Goal: Information Seeking & Learning: Check status

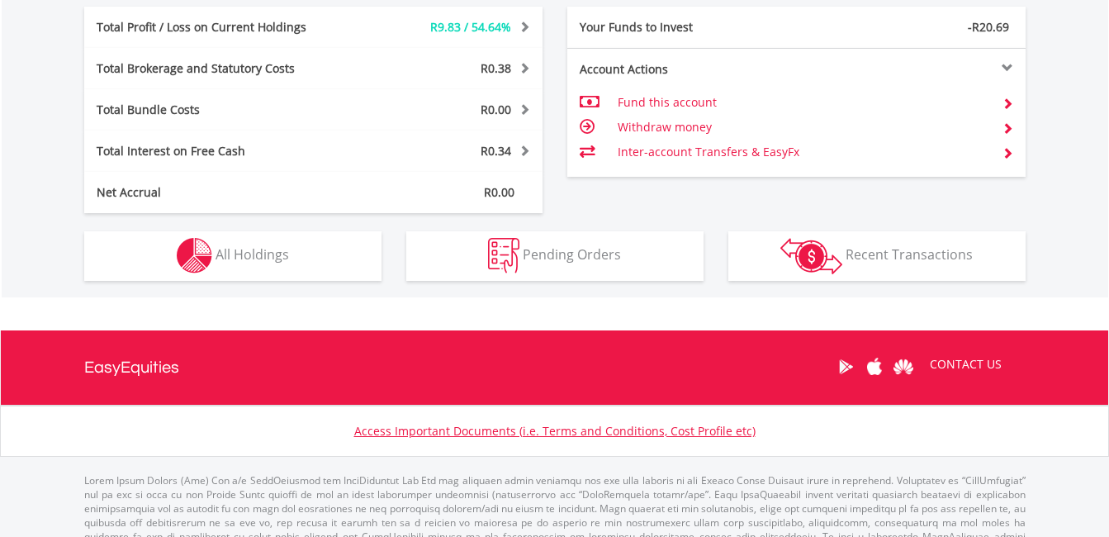
scroll to position [893, 0]
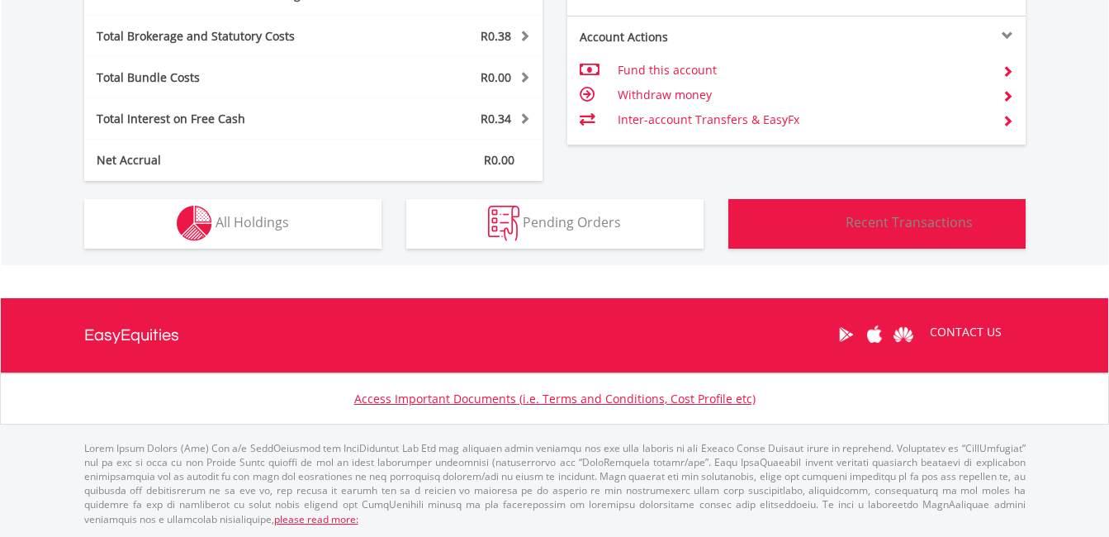
click at [824, 230] on img "button" at bounding box center [811, 224] width 62 height 36
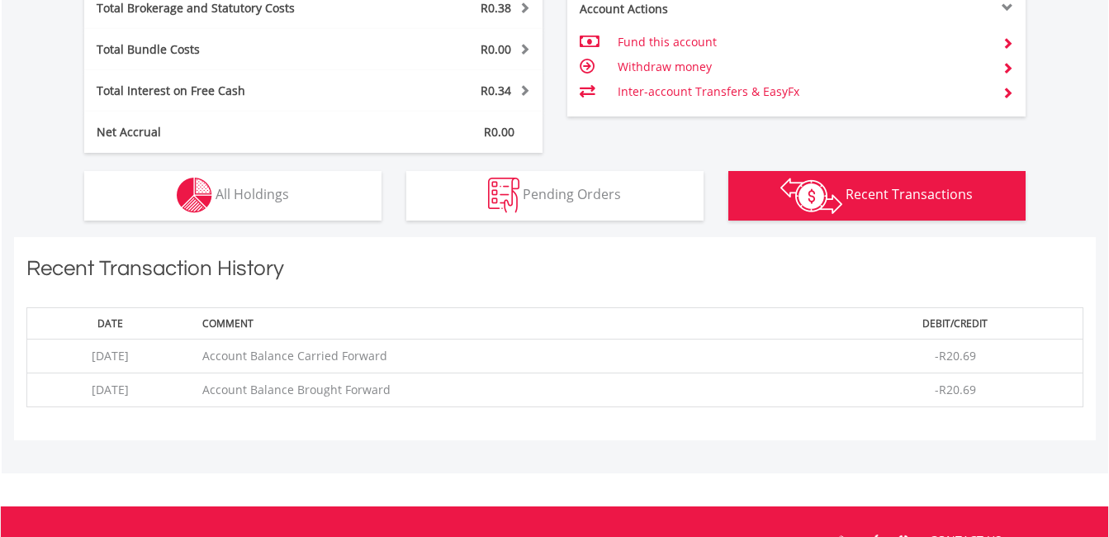
scroll to position [882, 0]
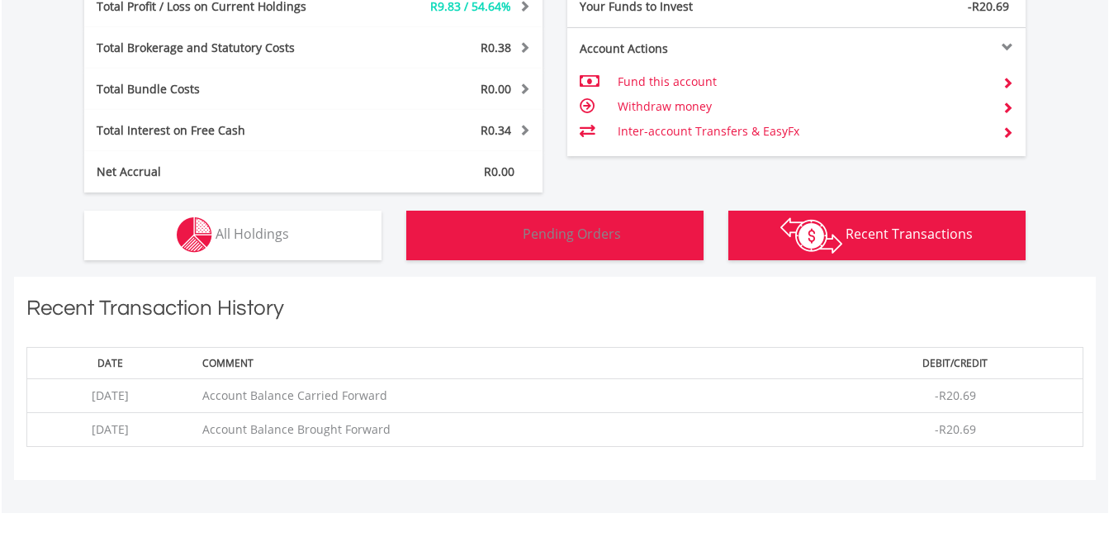
click at [471, 240] on button "Pending Orders Pending Orders" at bounding box center [554, 235] width 297 height 50
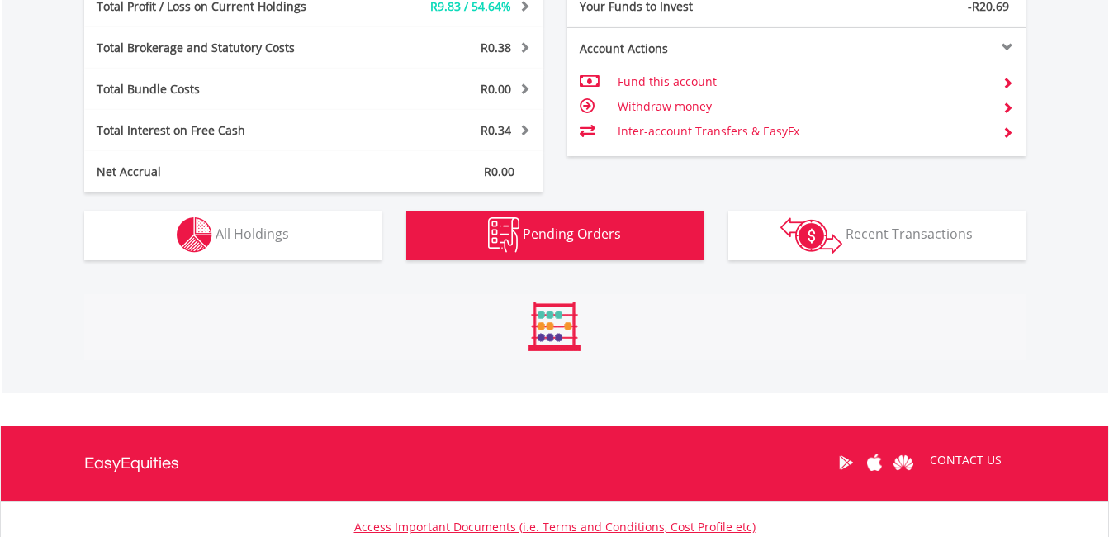
scroll to position [985, 0]
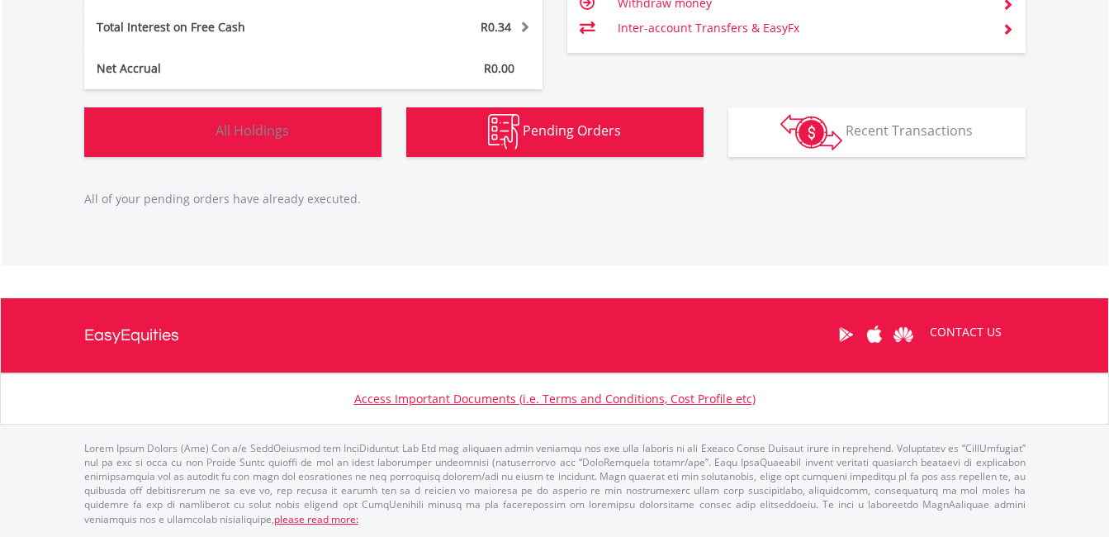
click at [288, 145] on button "Holdings All Holdings" at bounding box center [232, 132] width 297 height 50
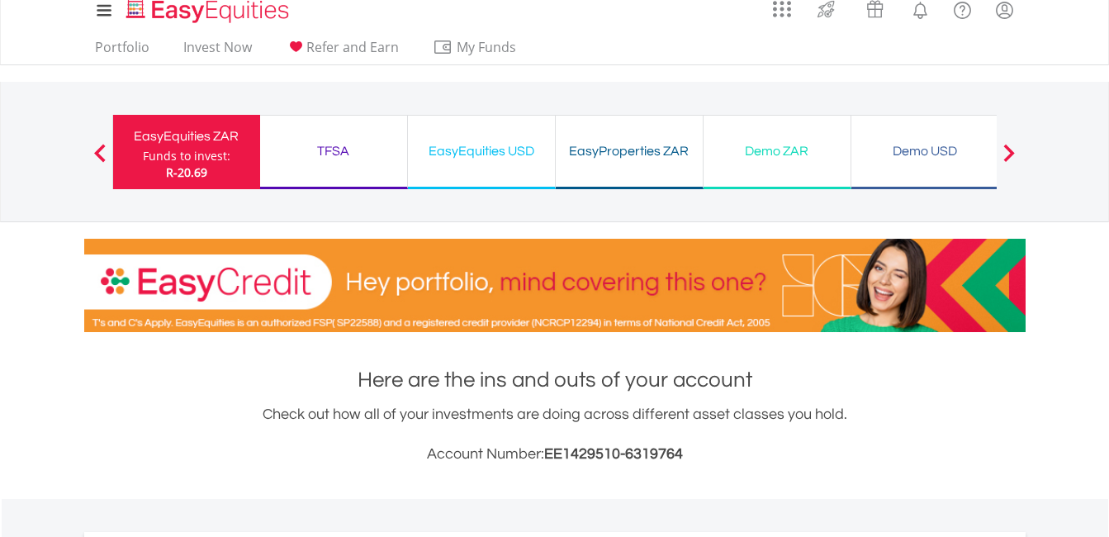
scroll to position [0, 0]
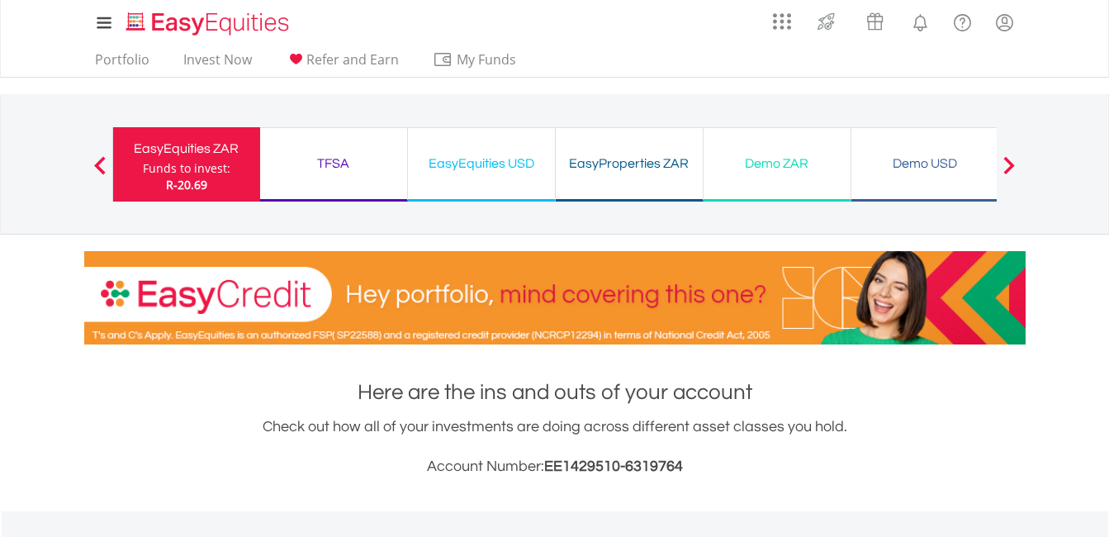
click at [630, 170] on div "EasyProperties ZAR" at bounding box center [628, 163] width 127 height 23
click at [197, 64] on link "Invest Now" at bounding box center [218, 64] width 82 height 26
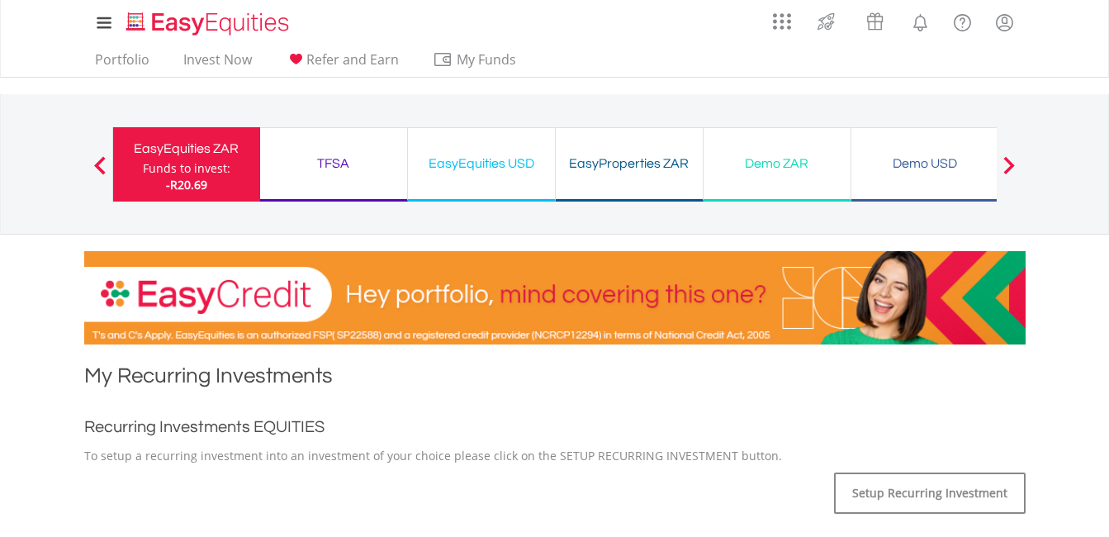
click at [170, 184] on span "-R20.69" at bounding box center [186, 185] width 41 height 16
click at [176, 162] on div "Funds to invest:" at bounding box center [186, 168] width 87 height 17
click at [106, 168] on button "Previous" at bounding box center [99, 172] width 33 height 17
click at [96, 168] on button "Previous" at bounding box center [99, 172] width 33 height 17
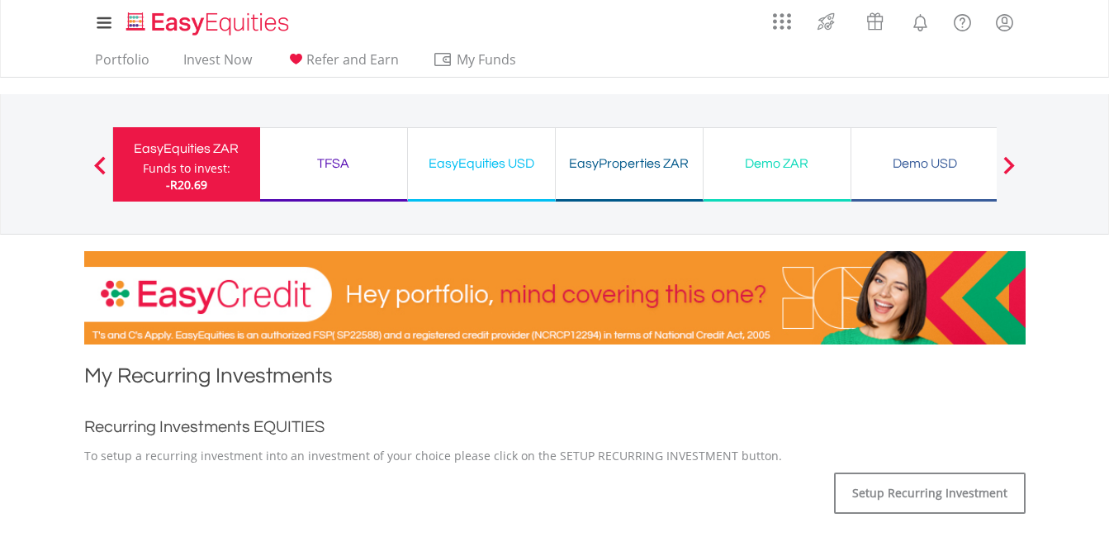
click at [96, 168] on button "Previous" at bounding box center [99, 172] width 33 height 17
click at [123, 60] on link "Portfolio" at bounding box center [122, 64] width 68 height 26
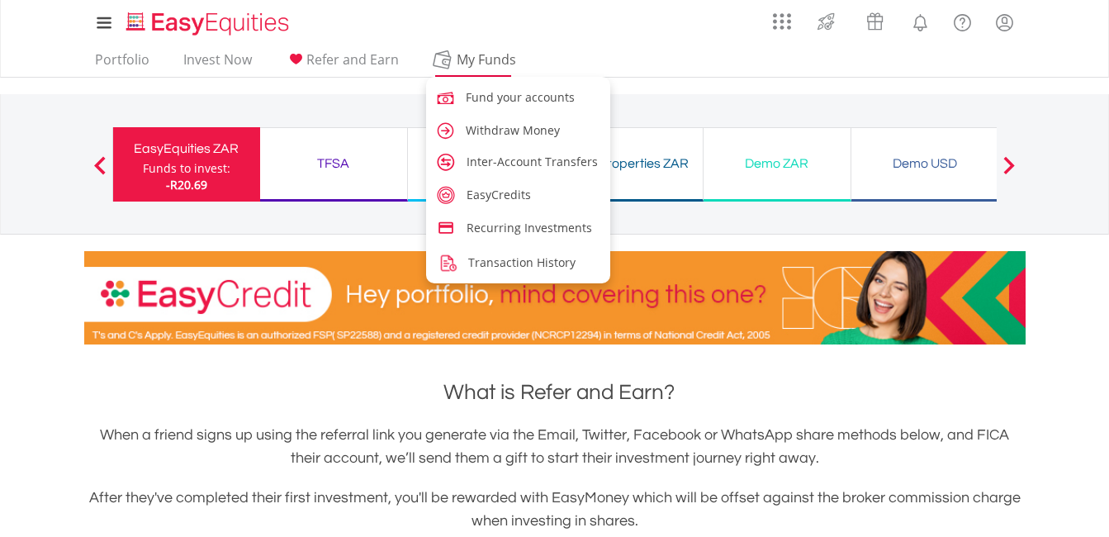
click at [460, 68] on span "My Funds" at bounding box center [487, 59] width 108 height 21
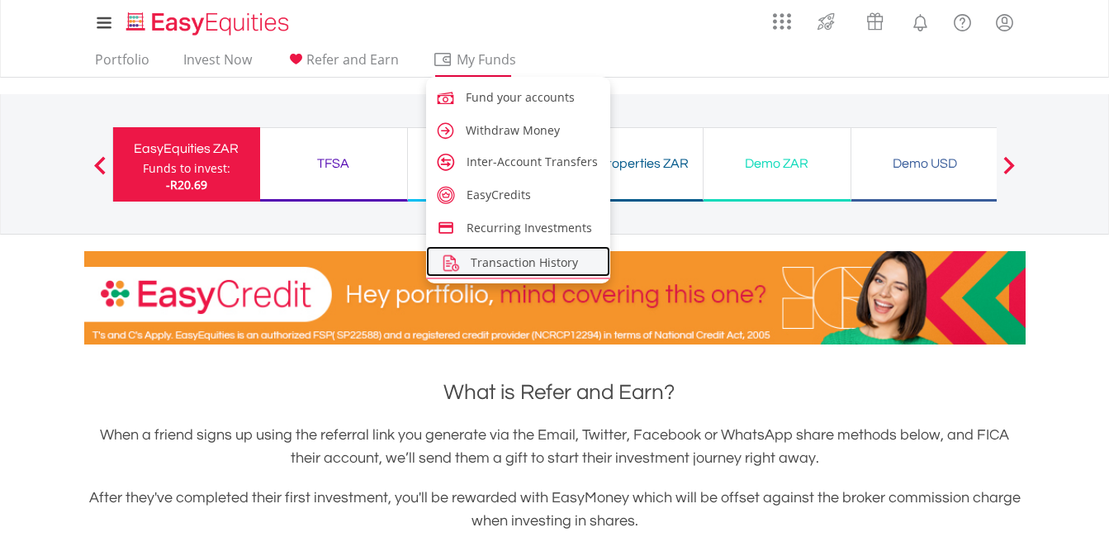
click at [514, 264] on span "Transaction History" at bounding box center [524, 262] width 107 height 16
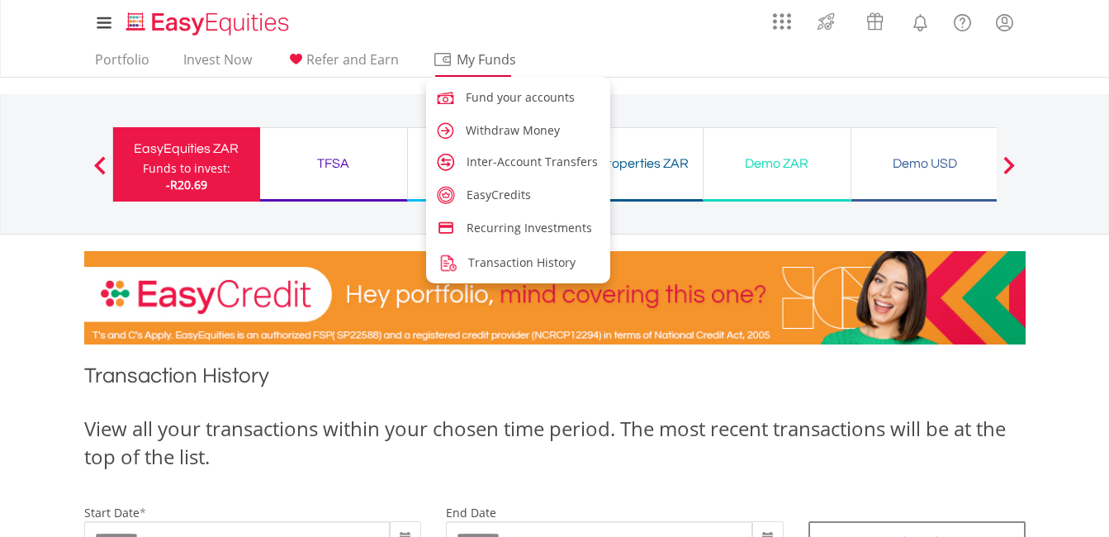
click at [479, 56] on span "My Funds" at bounding box center [487, 59] width 108 height 21
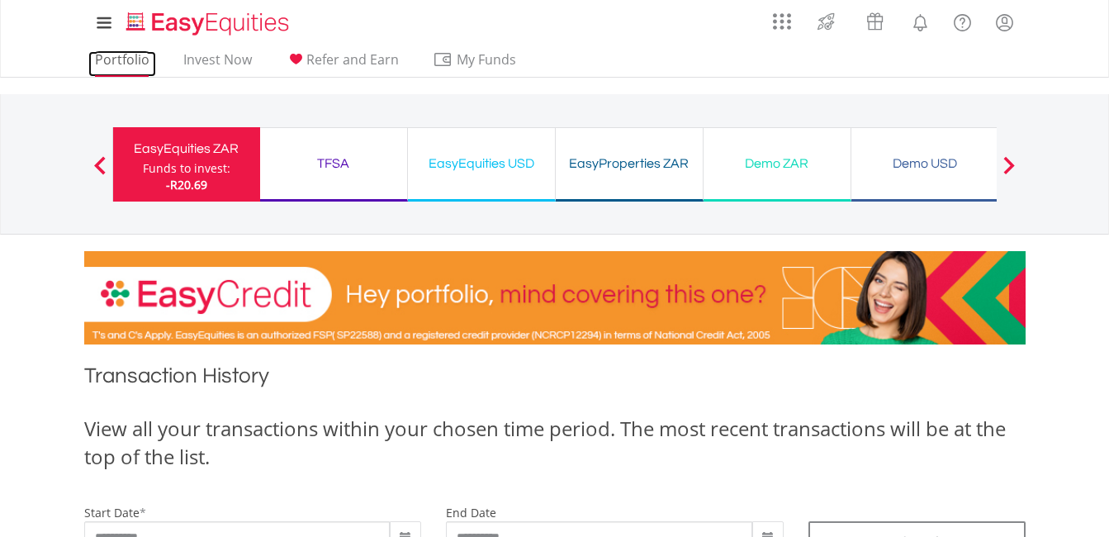
click at [93, 60] on link "Portfolio" at bounding box center [122, 64] width 68 height 26
